Goal: Navigation & Orientation: Find specific page/section

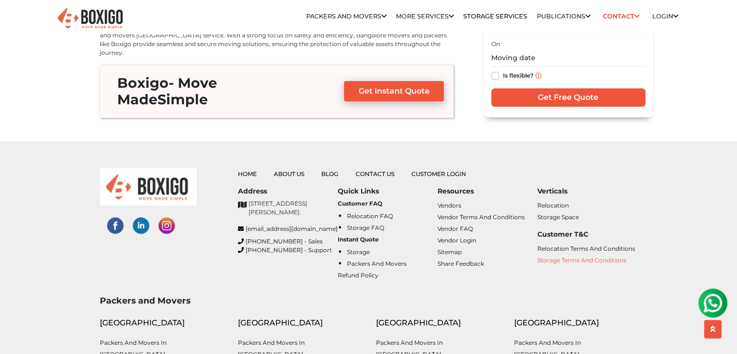
click at [558, 256] on link "Storage Terms and Conditions" at bounding box center [582, 259] width 89 height 7
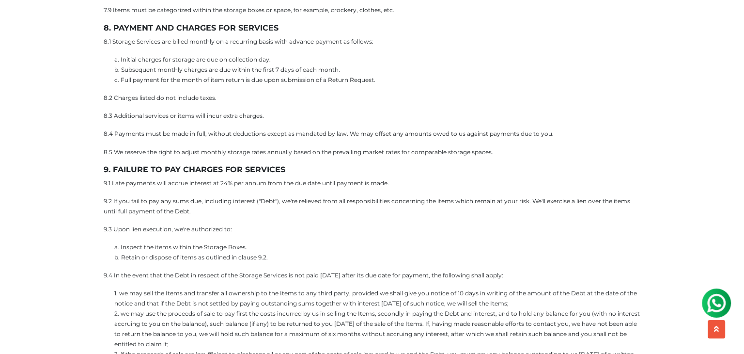
scroll to position [1599, 0]
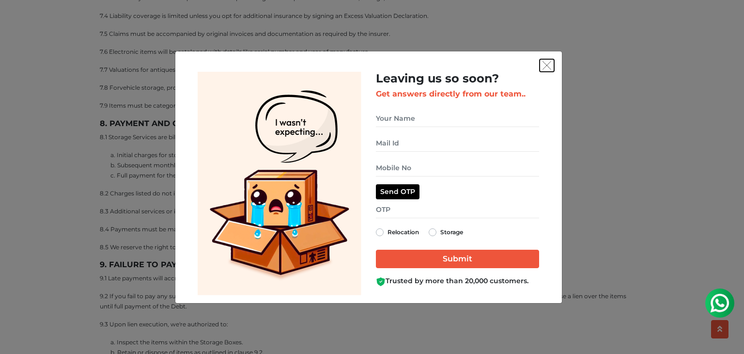
click at [547, 60] on button "get free quote dialog" at bounding box center [547, 65] width 15 height 13
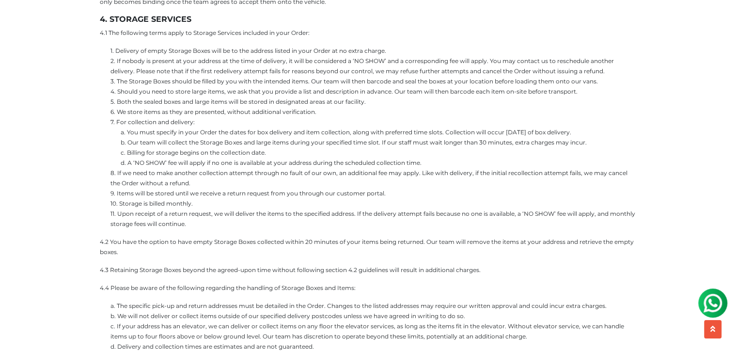
scroll to position [485, 0]
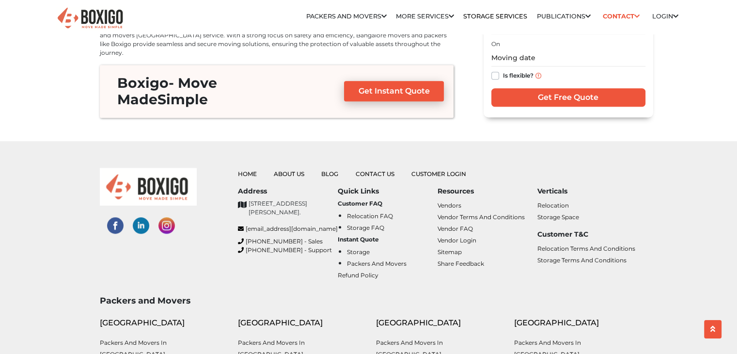
click at [245, 168] on ul "Home About Us Blog Contact Us Customer Login" at bounding box center [438, 174] width 400 height 12
click at [245, 170] on link "Home" at bounding box center [247, 173] width 19 height 7
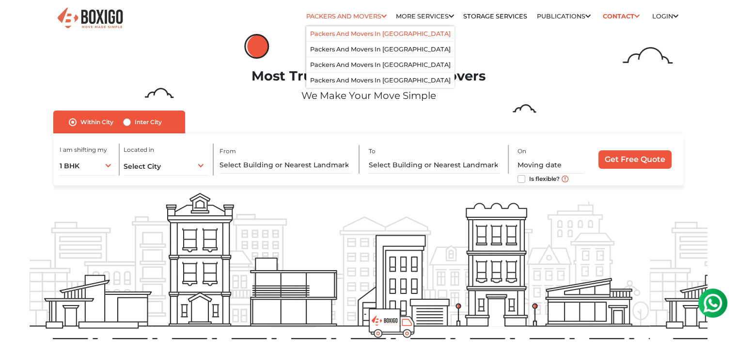
click at [364, 29] on li "Packers and Movers in [GEOGRAPHIC_DATA]" at bounding box center [380, 34] width 148 height 16
click at [363, 32] on link "Packers and Movers in [GEOGRAPHIC_DATA]" at bounding box center [380, 33] width 141 height 7
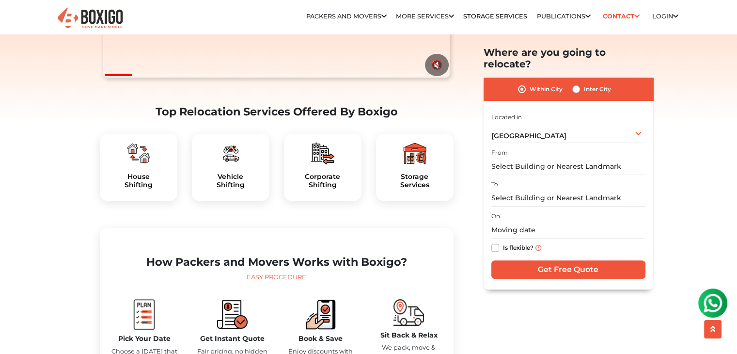
scroll to position [48, 0]
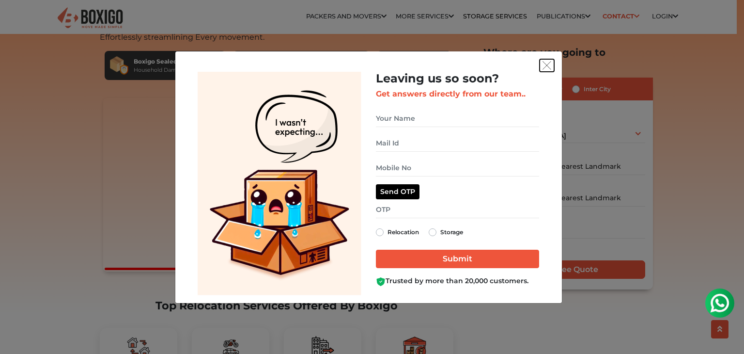
click at [548, 64] on img "get free quote dialog" at bounding box center [547, 65] width 9 height 9
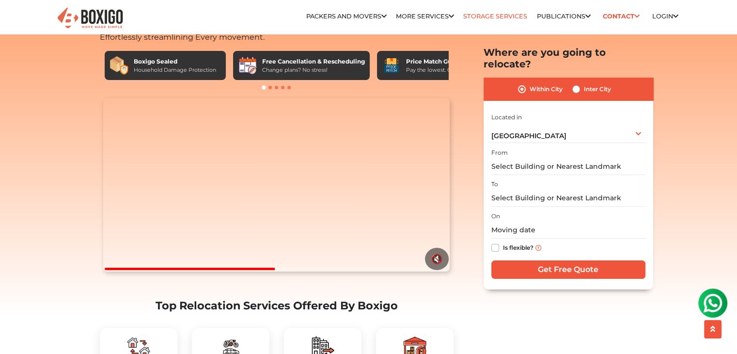
click at [508, 16] on link "Storage Services" at bounding box center [495, 16] width 64 height 7
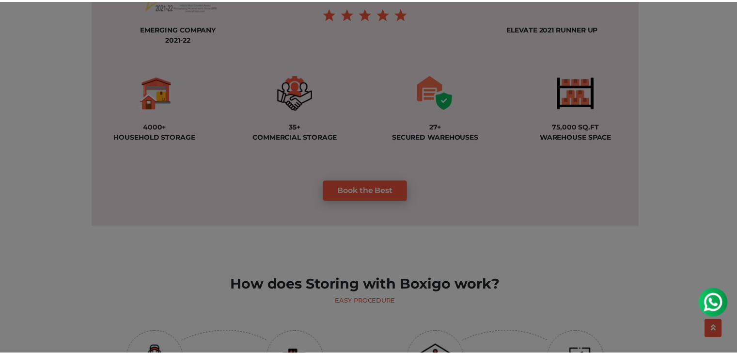
scroll to position [776, 0]
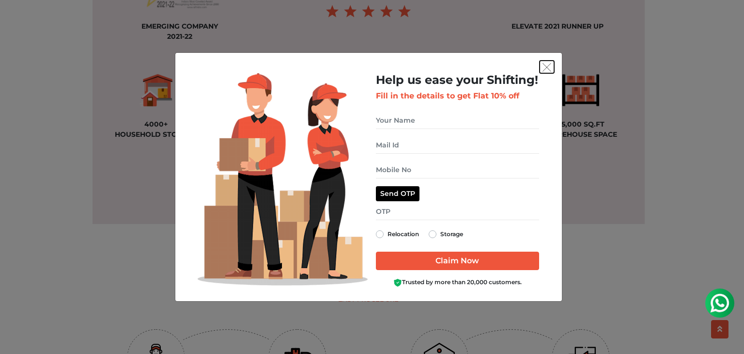
click at [548, 70] on img "get free quote dialog" at bounding box center [547, 67] width 9 height 9
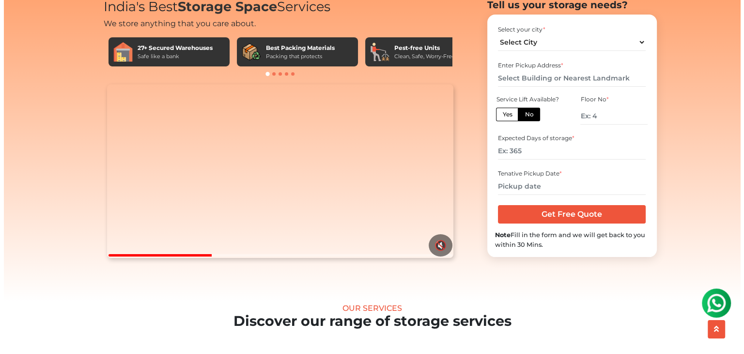
scroll to position [0, 0]
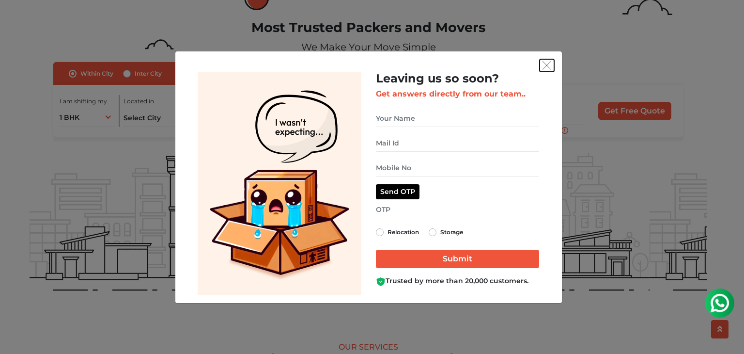
click at [545, 63] on img "get free quote dialog" at bounding box center [547, 65] width 9 height 9
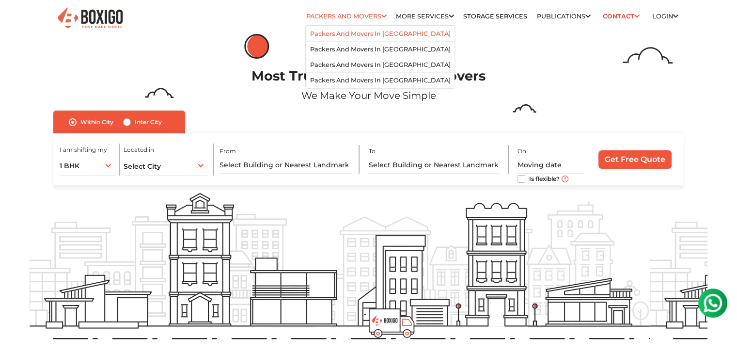
click at [322, 33] on link "Packers and Movers in [GEOGRAPHIC_DATA]" at bounding box center [380, 33] width 141 height 7
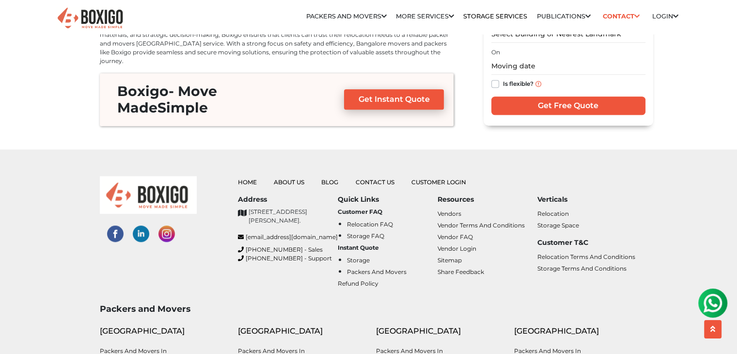
scroll to position [4459, 0]
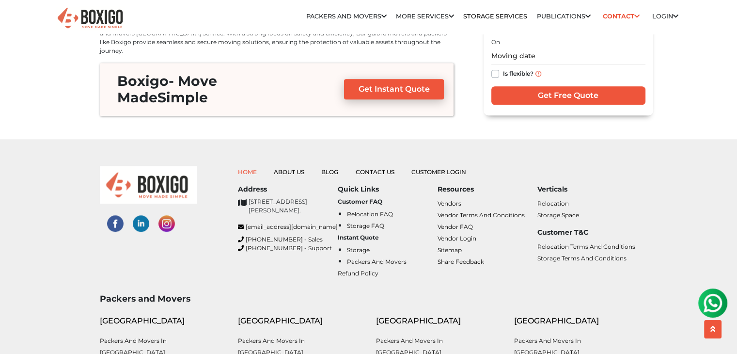
click at [250, 168] on link "Home" at bounding box center [247, 171] width 19 height 7
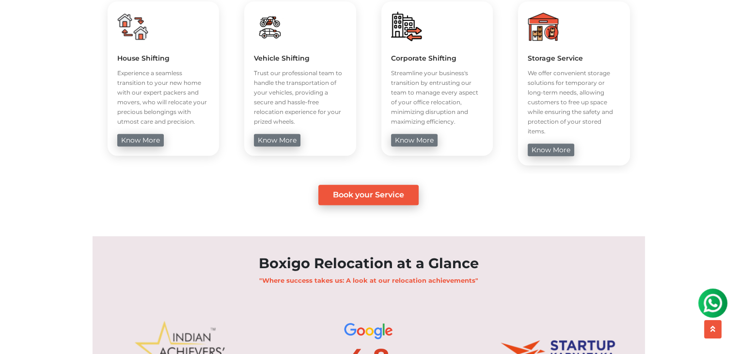
scroll to position [436, 0]
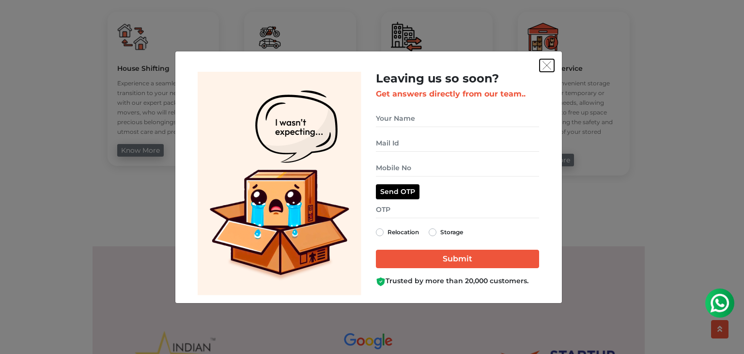
click at [550, 64] on img "get free quote dialog" at bounding box center [547, 65] width 9 height 9
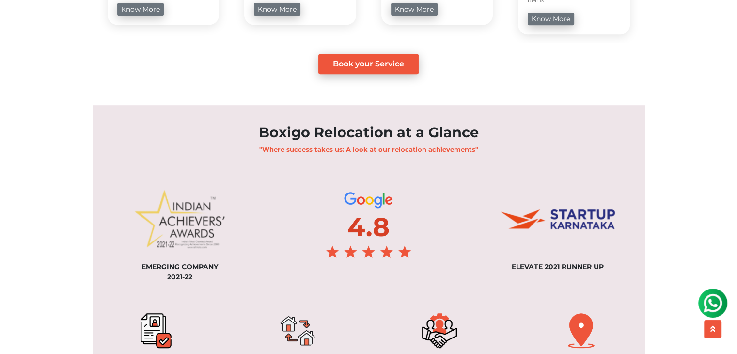
scroll to position [679, 0]
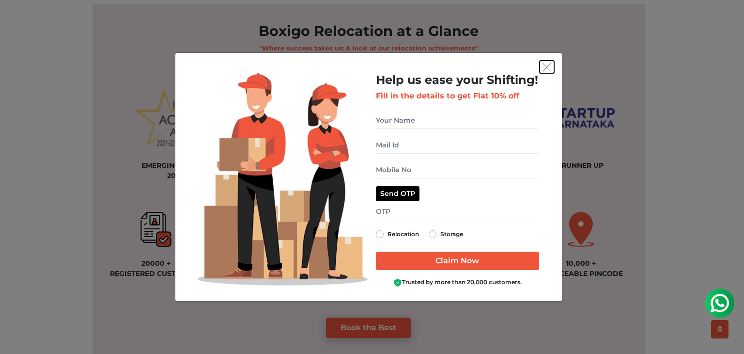
click at [544, 68] on img "get free quote dialog" at bounding box center [547, 67] width 9 height 9
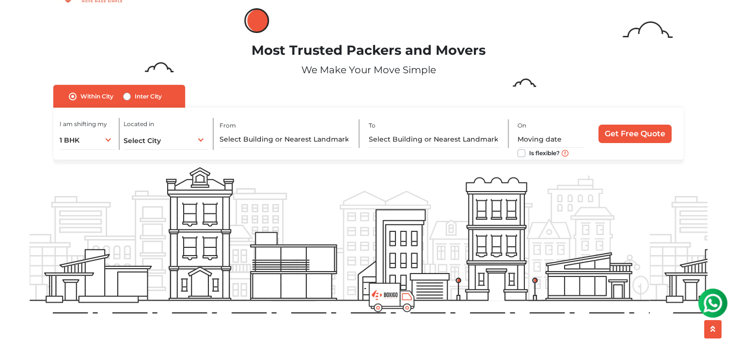
scroll to position [0, 0]
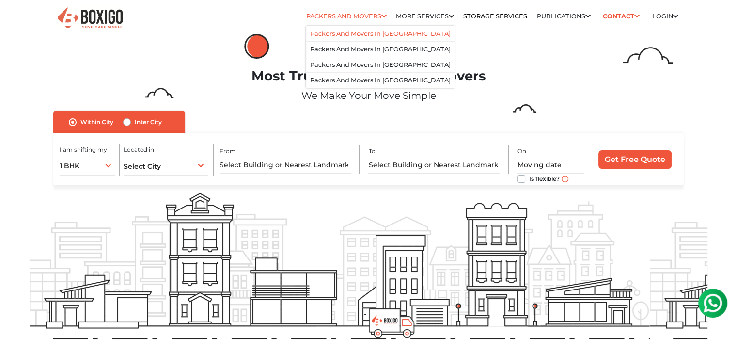
click at [365, 31] on link "Packers and Movers in [GEOGRAPHIC_DATA]" at bounding box center [380, 33] width 141 height 7
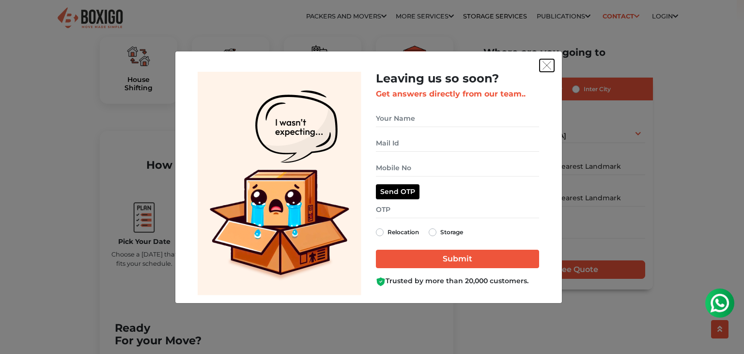
click at [547, 64] on img "get free quote dialog" at bounding box center [547, 65] width 9 height 9
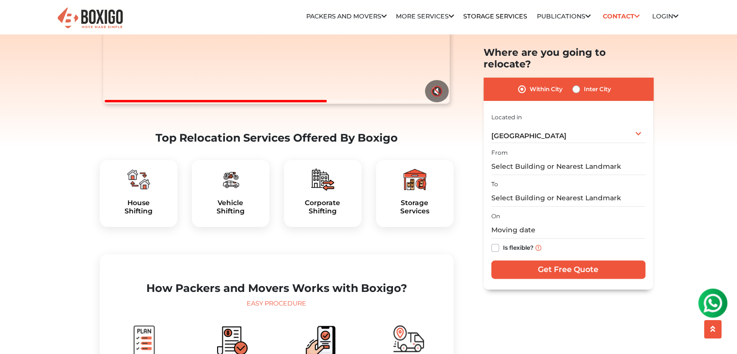
scroll to position [192, 0]
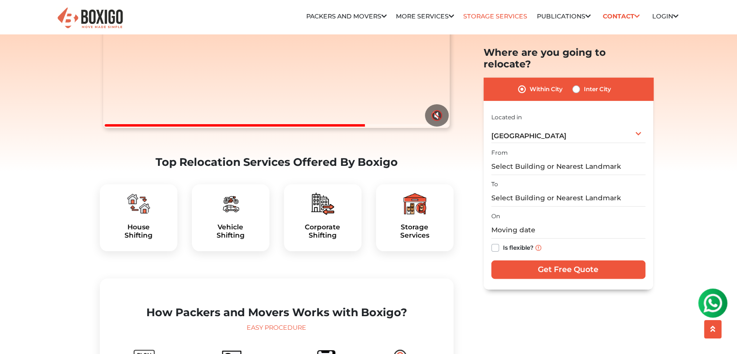
click at [472, 18] on link "Storage Services" at bounding box center [495, 16] width 64 height 7
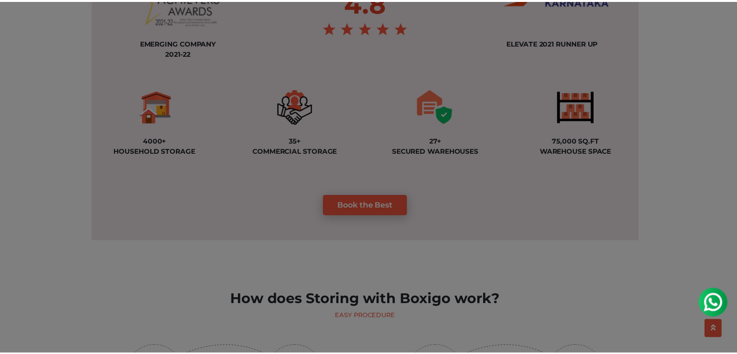
scroll to position [776, 0]
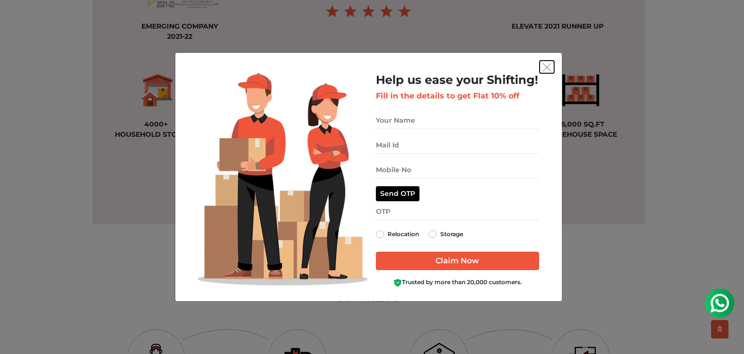
click at [546, 68] on img "get free quote dialog" at bounding box center [547, 67] width 9 height 9
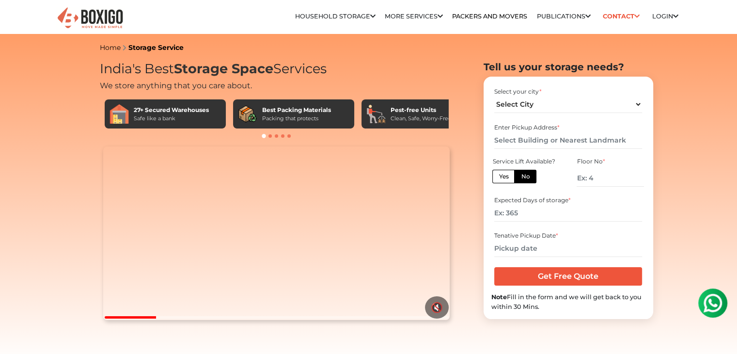
scroll to position [0, 0]
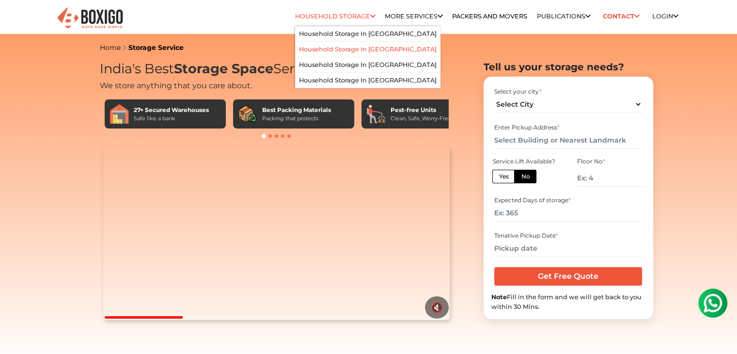
click at [353, 55] on li "Household Storage in [GEOGRAPHIC_DATA]" at bounding box center [367, 50] width 145 height 16
click at [349, 47] on link "Household Storage in [GEOGRAPHIC_DATA]" at bounding box center [368, 49] width 138 height 7
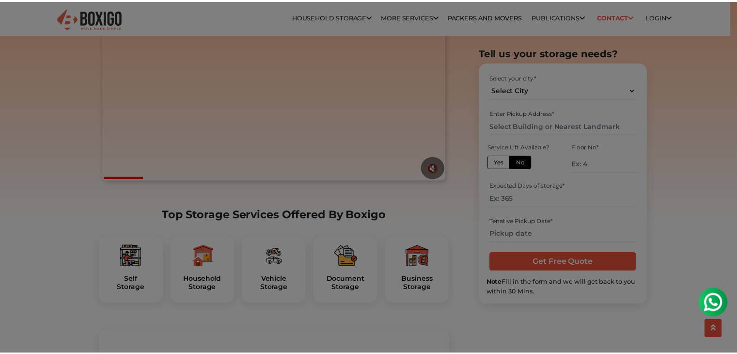
scroll to position [242, 0]
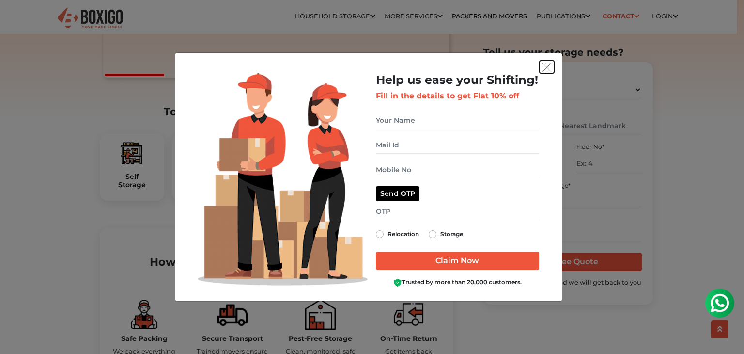
click at [547, 66] on img "get free quote dialog" at bounding box center [547, 67] width 9 height 9
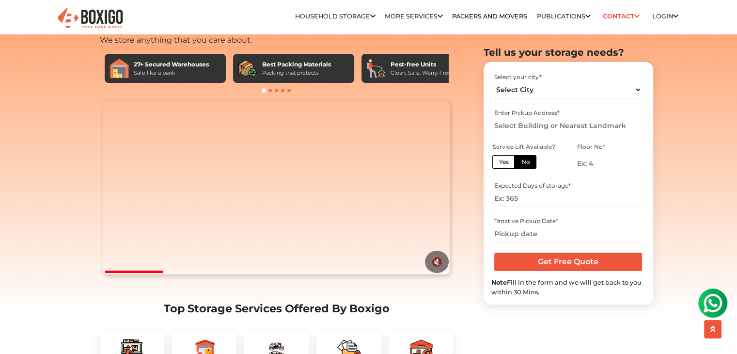
scroll to position [0, 0]
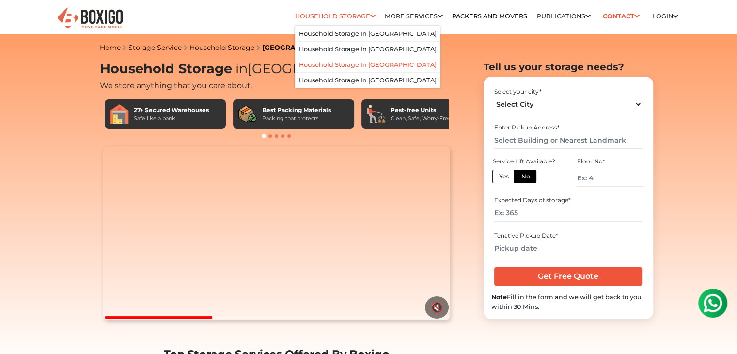
click at [358, 63] on link "Household Storage in [GEOGRAPHIC_DATA]" at bounding box center [368, 64] width 138 height 7
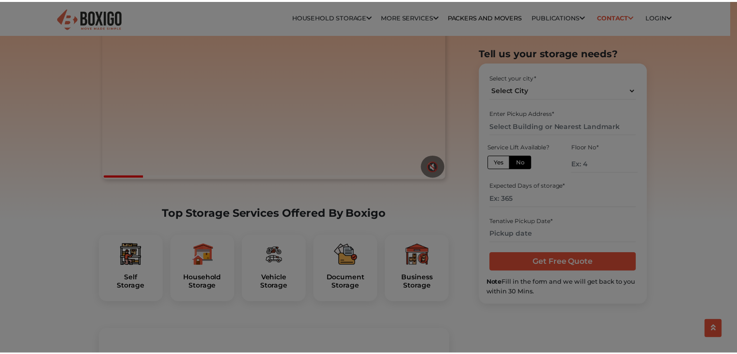
scroll to position [194, 0]
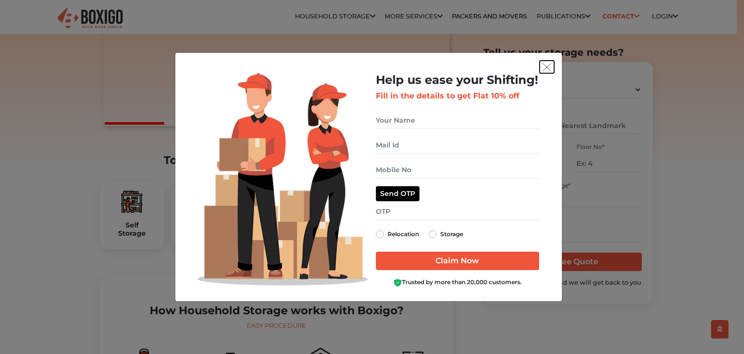
click at [546, 64] on img "get free quote dialog" at bounding box center [547, 67] width 9 height 9
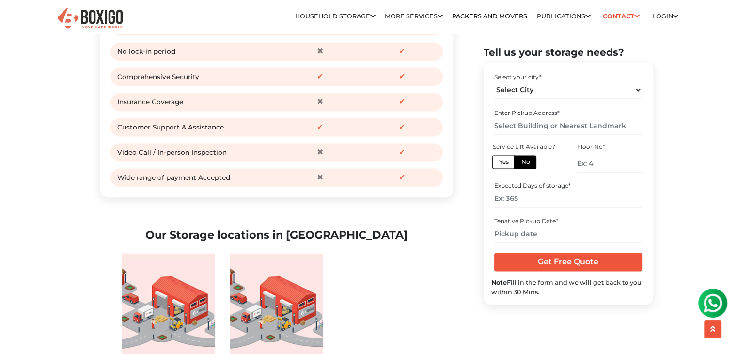
scroll to position [1357, 0]
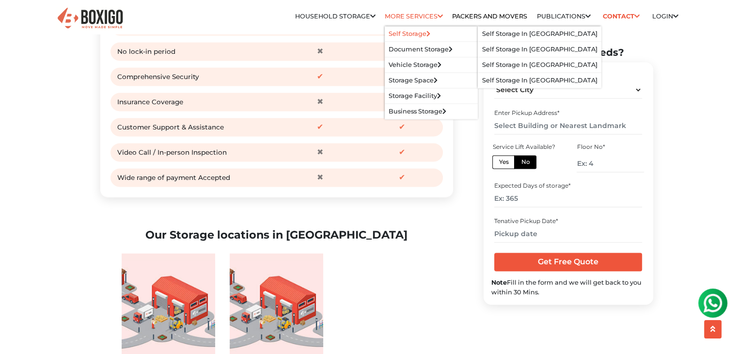
click at [405, 33] on link "Self Storage" at bounding box center [410, 33] width 42 height 7
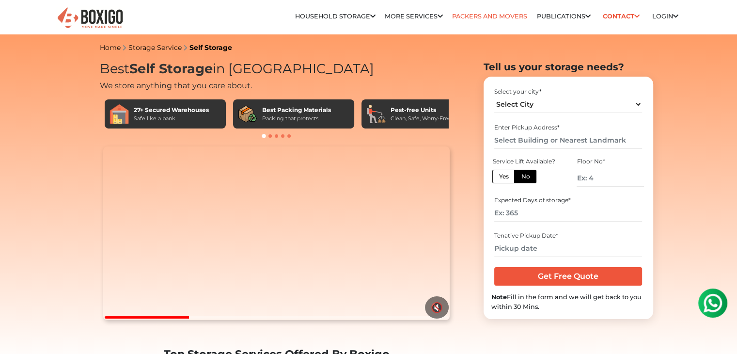
click at [477, 18] on link "Packers and Movers" at bounding box center [489, 16] width 75 height 7
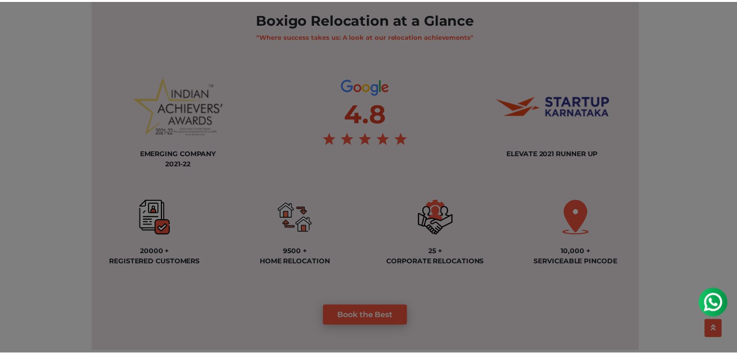
scroll to position [727, 0]
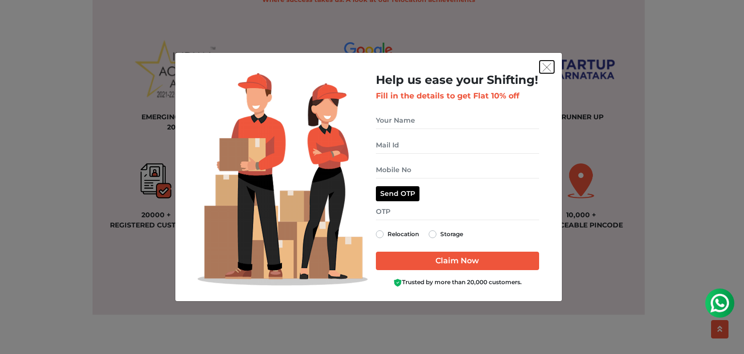
click at [547, 68] on img "get free quote dialog" at bounding box center [547, 67] width 9 height 9
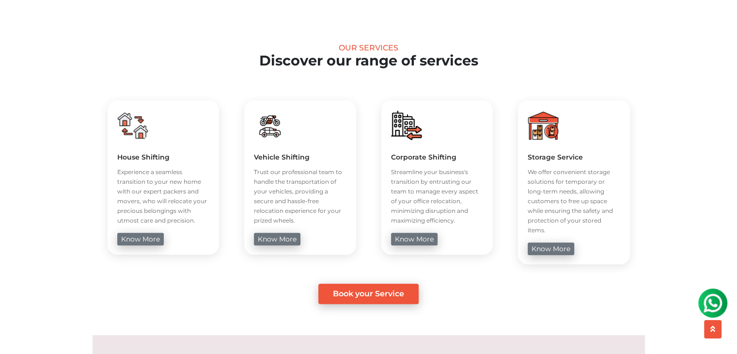
scroll to position [347, 0]
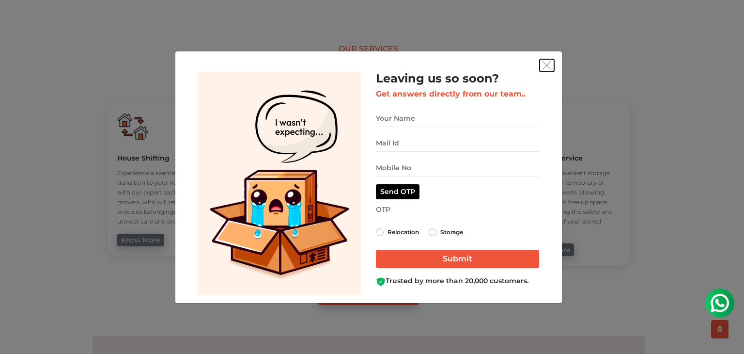
click at [550, 66] on img "get free quote dialog" at bounding box center [547, 65] width 9 height 9
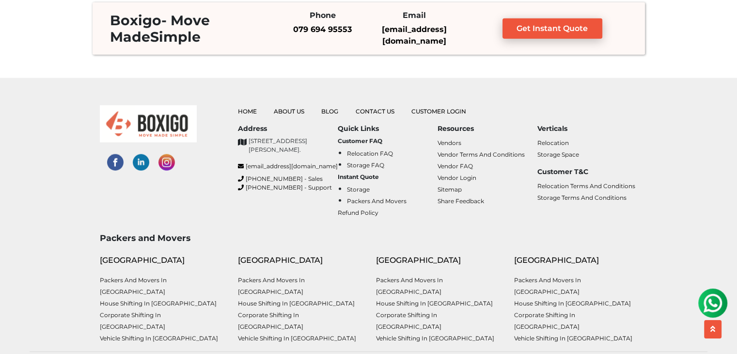
scroll to position [2423, 0]
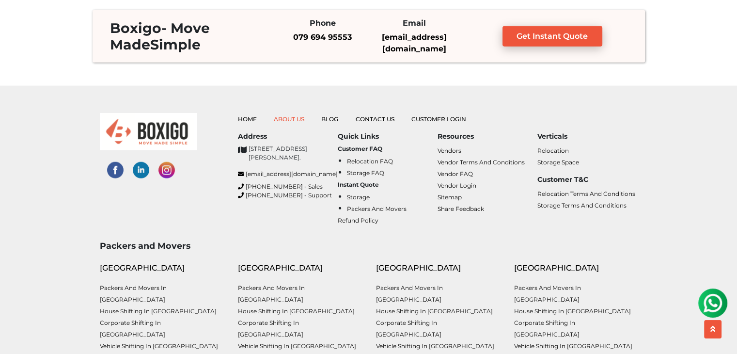
click at [293, 115] on link "About Us" at bounding box center [289, 118] width 31 height 7
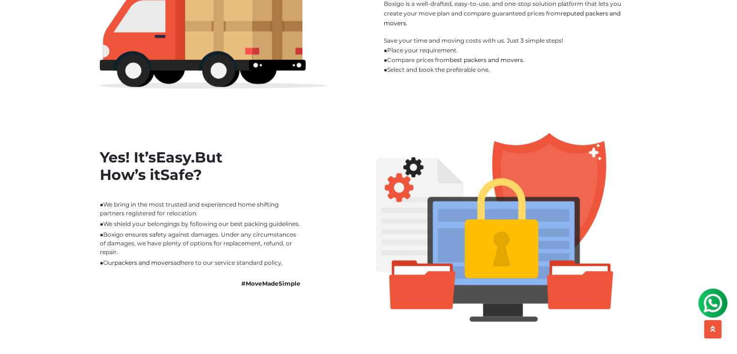
scroll to position [630, 0]
